Goal: Navigation & Orientation: Go to known website

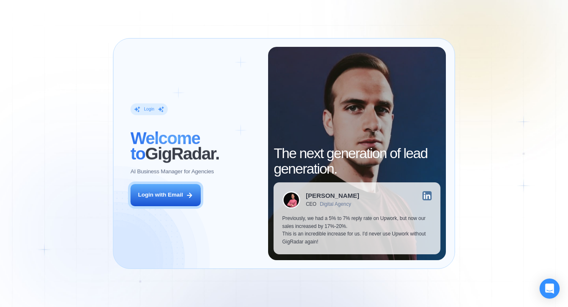
click at [147, 218] on div "Login ‍ Welcome to GigRadar. AI Business Manager for Agencies Login with Email" at bounding box center [195, 153] width 146 height 213
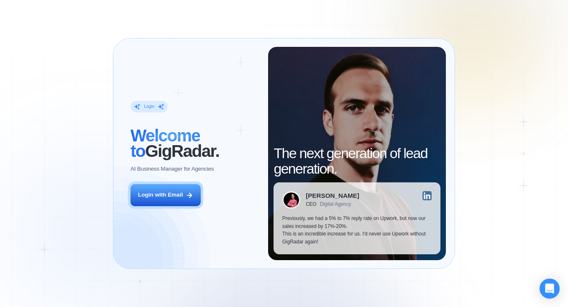
click at [152, 208] on div "Login ‍ Welcome to GigRadar. AI Business Manager for Agencies Login with Email" at bounding box center [195, 153] width 146 height 213
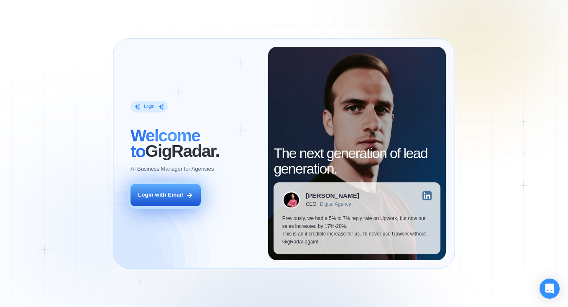
click at [156, 196] on div "Login with Email" at bounding box center [160, 195] width 45 height 8
